Goal: Transaction & Acquisition: Download file/media

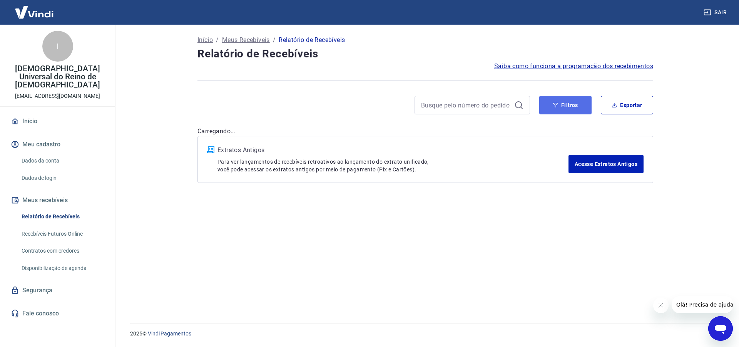
click at [551, 108] on button "Filtros" at bounding box center [565, 105] width 52 height 18
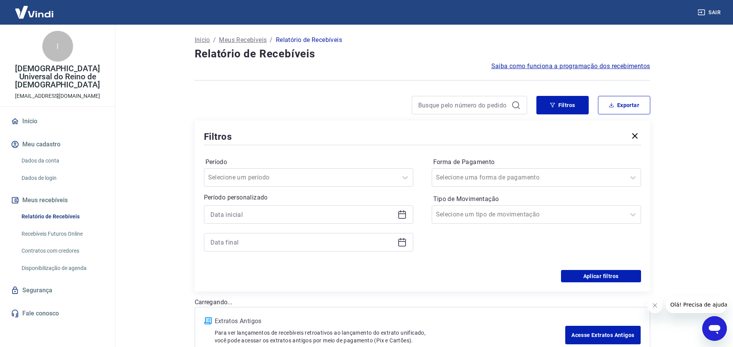
click at [398, 218] on icon at bounding box center [402, 214] width 9 height 9
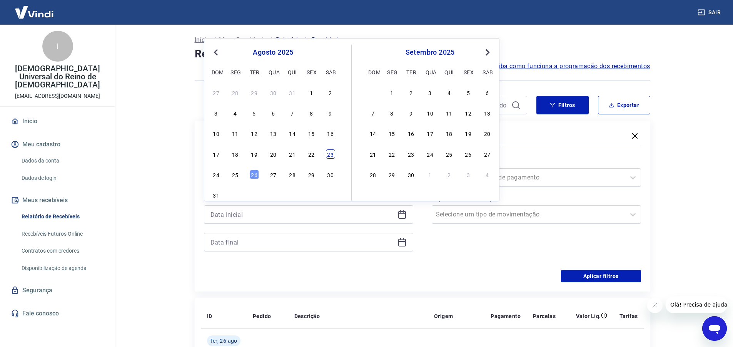
click at [328, 154] on div "23" at bounding box center [330, 153] width 9 height 9
type input "[DATE]"
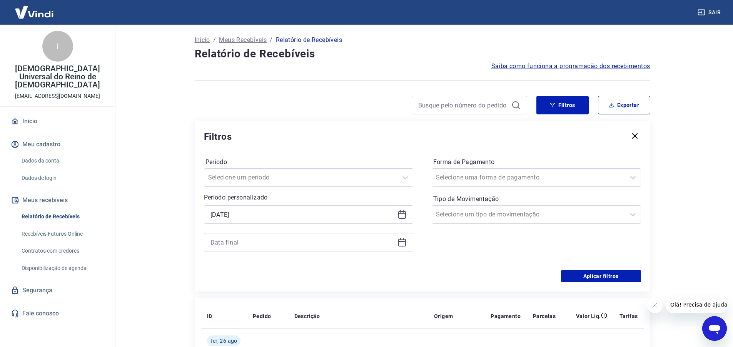
click at [403, 242] on icon at bounding box center [403, 241] width 8 height 1
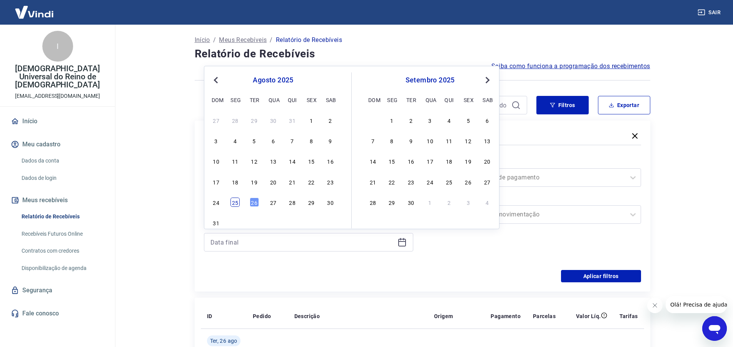
click at [233, 202] on div "25" at bounding box center [235, 202] width 9 height 9
type input "[DATE]"
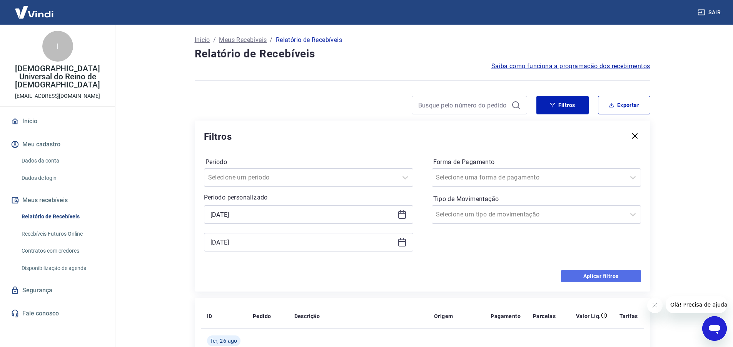
click at [594, 273] on button "Aplicar filtros" at bounding box center [601, 276] width 80 height 12
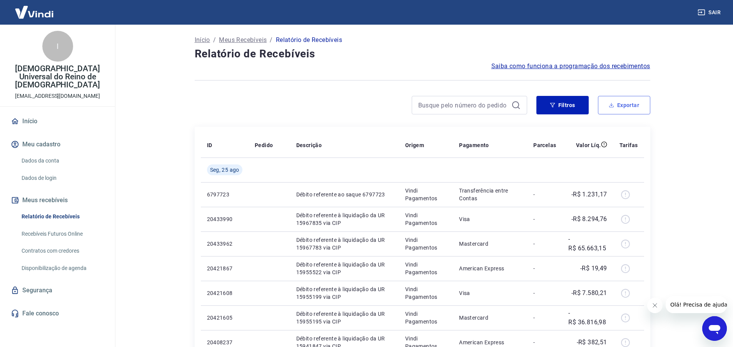
click at [627, 103] on button "Exportar" at bounding box center [624, 105] width 52 height 18
type input "[DATE]"
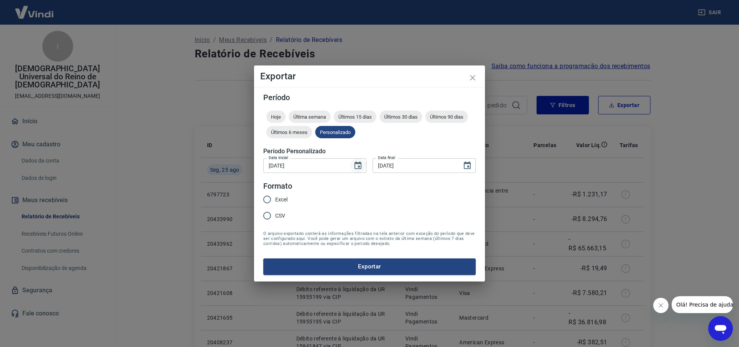
click at [357, 166] on icon "Choose date, selected date is 23 de ago de 2025" at bounding box center [357, 165] width 9 height 9
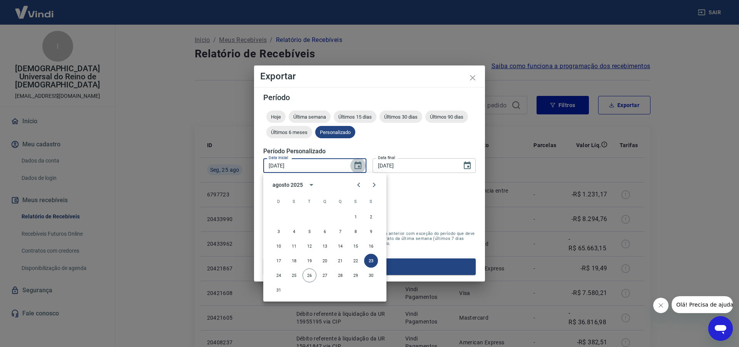
click at [357, 166] on icon "Choose date, selected date is 23 de ago de 2025" at bounding box center [357, 165] width 9 height 9
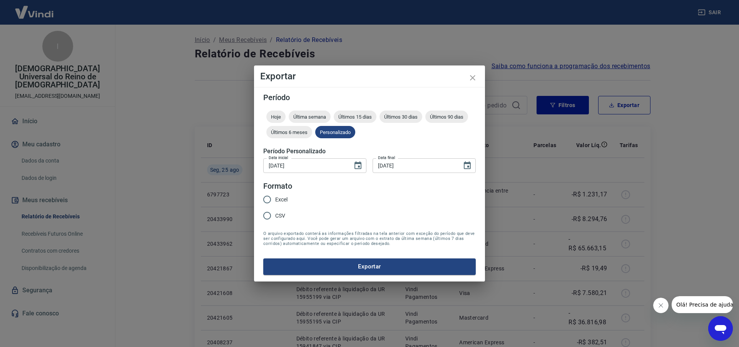
click at [266, 197] on input "Excel" at bounding box center [267, 199] width 16 height 16
radio input "true"
click at [367, 265] on button "Exportar" at bounding box center [369, 266] width 213 height 16
